Goal: Task Accomplishment & Management: Manage account settings

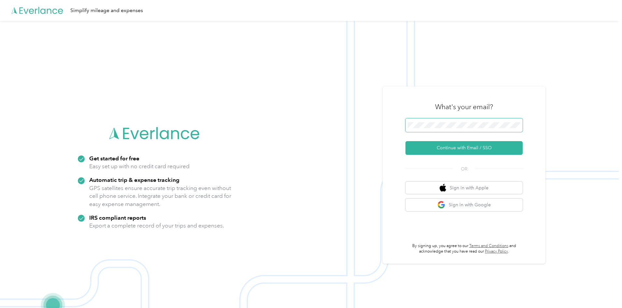
click at [411, 118] on span at bounding box center [463, 125] width 117 height 14
click at [422, 129] on span at bounding box center [463, 125] width 117 height 14
click at [449, 150] on button "Continue with Email / SSO" at bounding box center [463, 148] width 117 height 14
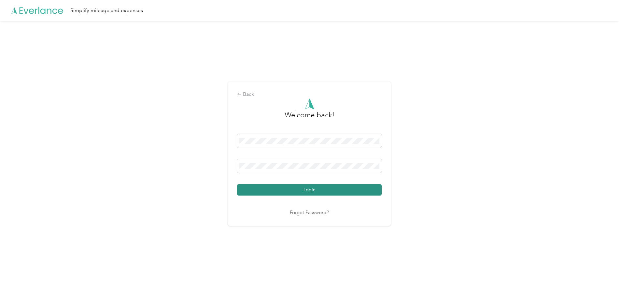
click at [280, 192] on button "Login" at bounding box center [309, 189] width 144 height 11
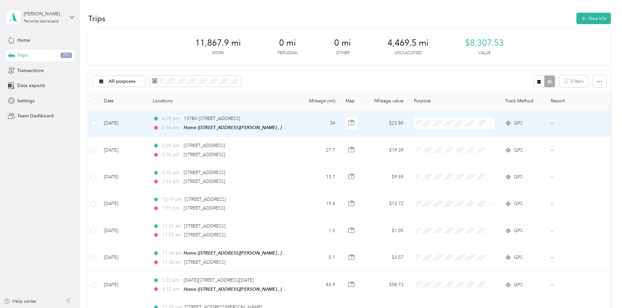
click at [99, 124] on td at bounding box center [93, 123] width 10 height 27
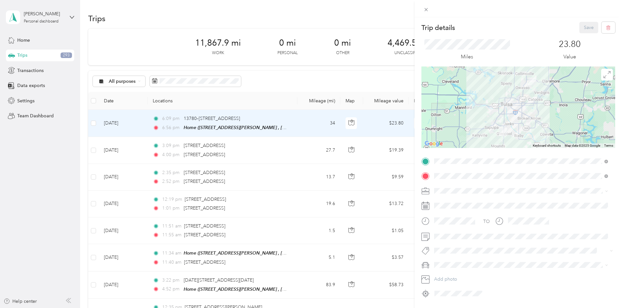
click at [367, 50] on div "Trip details Save This trip cannot be edited because it is either under review,…" at bounding box center [311, 154] width 622 height 308
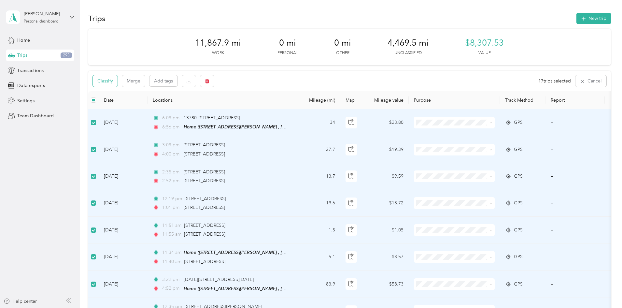
click at [117, 81] on button "Classify" at bounding box center [105, 80] width 25 height 11
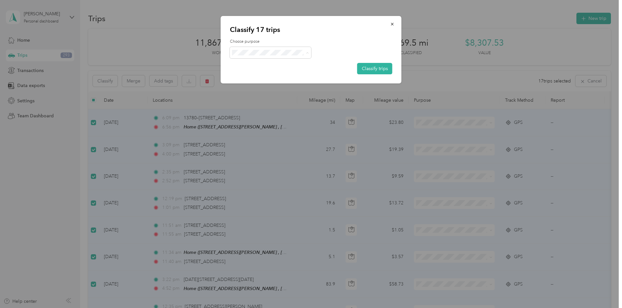
click at [261, 67] on span "Work" at bounding box center [276, 64] width 61 height 7
click at [370, 70] on button "Classify trips" at bounding box center [374, 68] width 35 height 11
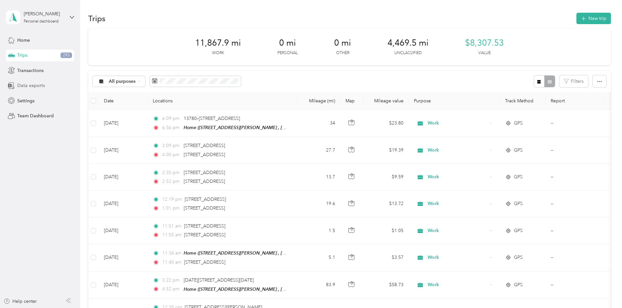
drag, startPoint x: 43, startPoint y: 85, endPoint x: 49, endPoint y: 86, distance: 6.0
click at [43, 85] on span "Data exports" at bounding box center [31, 85] width 28 height 7
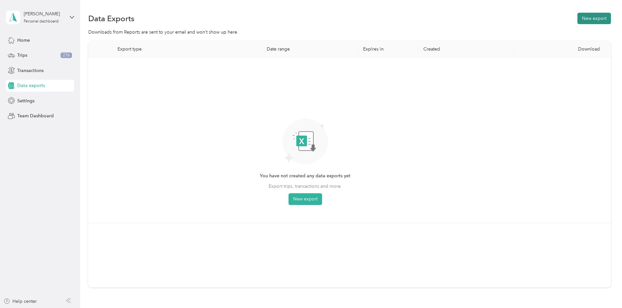
click at [577, 15] on button "New export" at bounding box center [594, 18] width 34 height 11
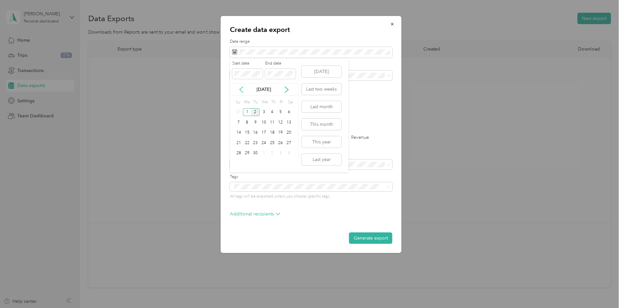
click at [241, 88] on icon at bounding box center [241, 89] width 7 height 7
click at [246, 153] on div "25" at bounding box center [247, 153] width 8 height 8
click at [278, 154] on div "29" at bounding box center [280, 153] width 8 height 8
click at [263, 102] on li "Work" at bounding box center [311, 97] width 162 height 11
click at [279, 113] on label "PDF" at bounding box center [285, 113] width 16 height 5
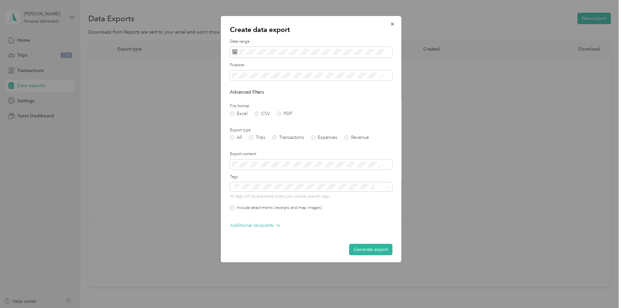
click at [235, 207] on label "Include attachments (receipts and map images)" at bounding box center [277, 208] width 87 height 6
click at [372, 251] on button "Generate export" at bounding box center [370, 248] width 43 height 11
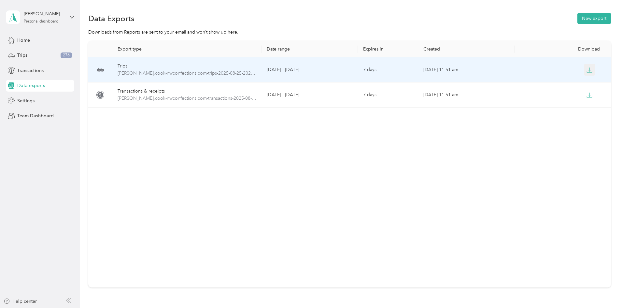
click at [586, 70] on icon "button" at bounding box center [589, 70] width 6 height 6
